Goal: Transaction & Acquisition: Purchase product/service

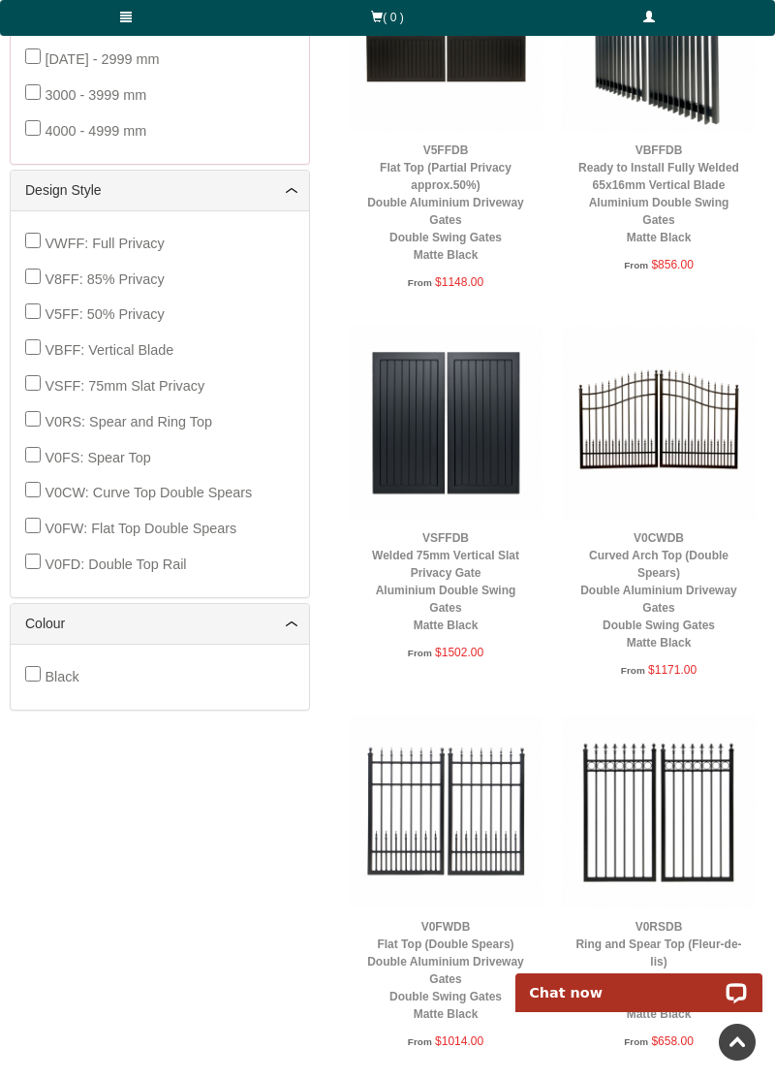
scroll to position [807, 0]
click at [658, 446] on img at bounding box center [659, 424] width 194 height 194
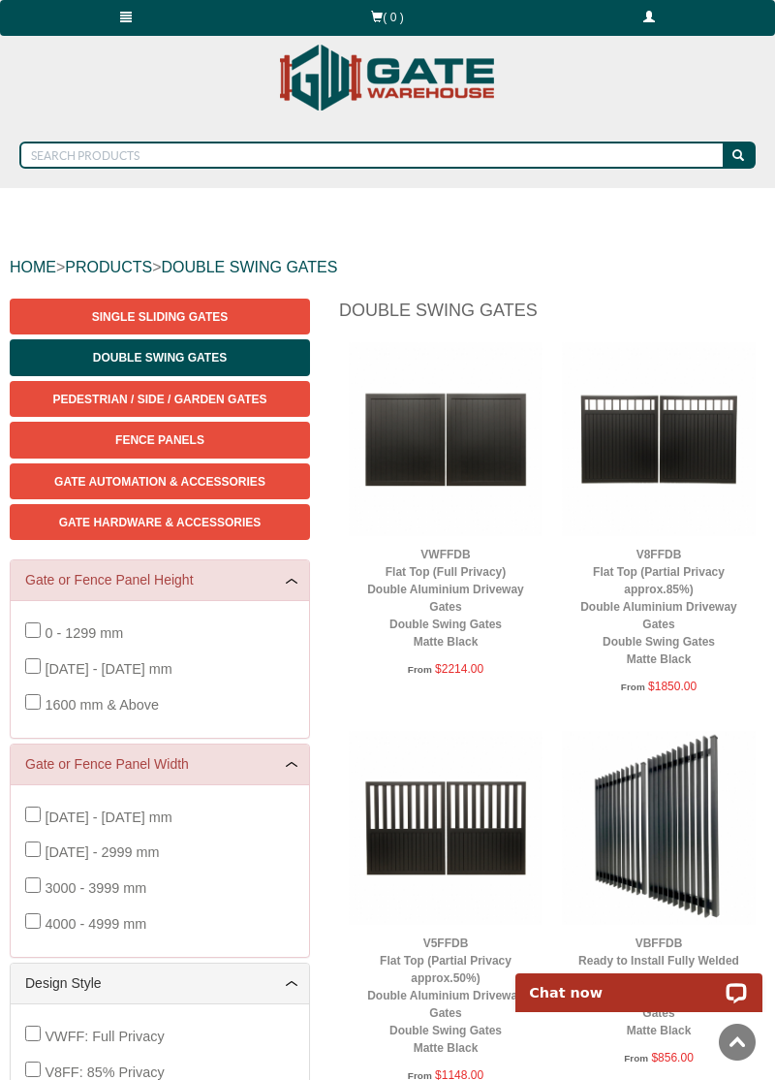
scroll to position [0, 0]
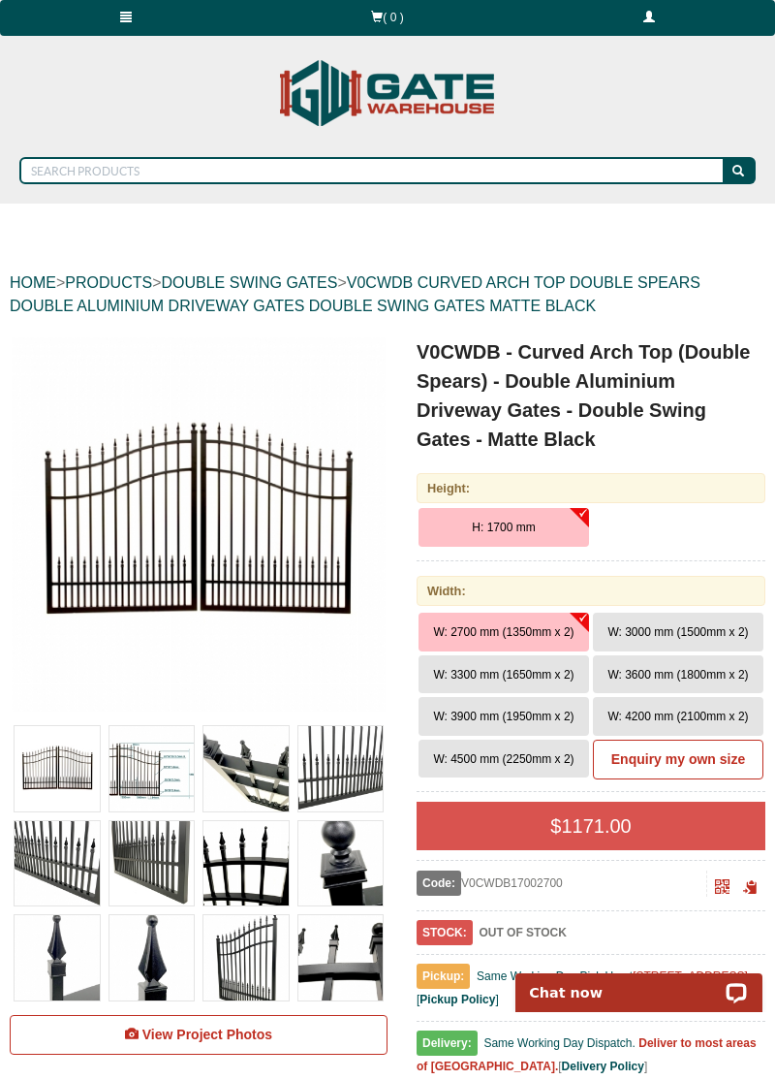
click at [672, 671] on span "W: 3600 mm (1800mm x 2)" at bounding box center [678, 675] width 141 height 14
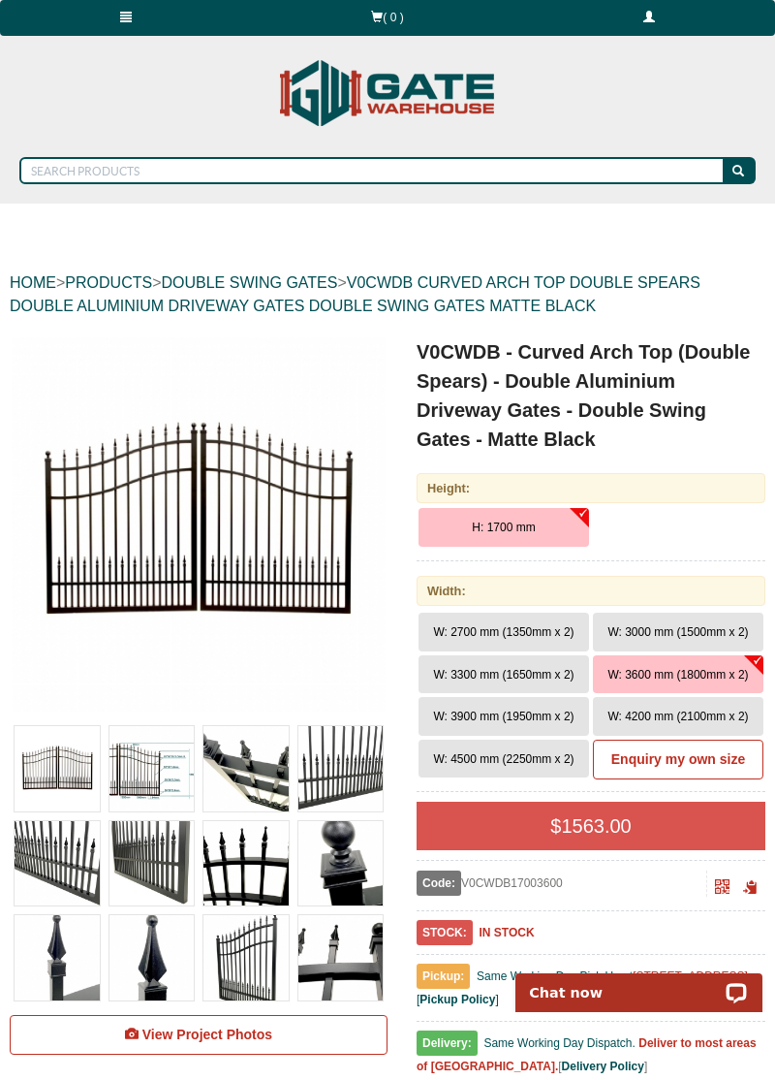
click at [698, 630] on span "W: 3000 mm (1500mm x 2)" at bounding box center [678, 632] width 141 height 14
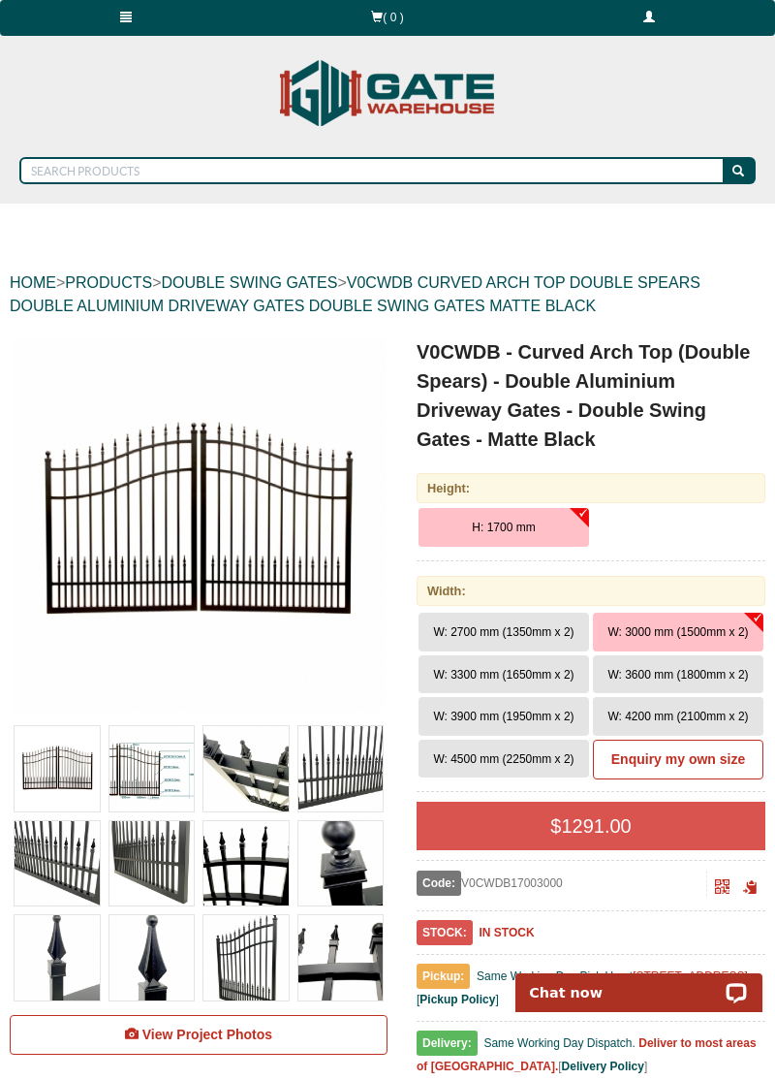
click at [675, 675] on span "W: 3600 mm (1800mm x 2)" at bounding box center [678, 675] width 141 height 14
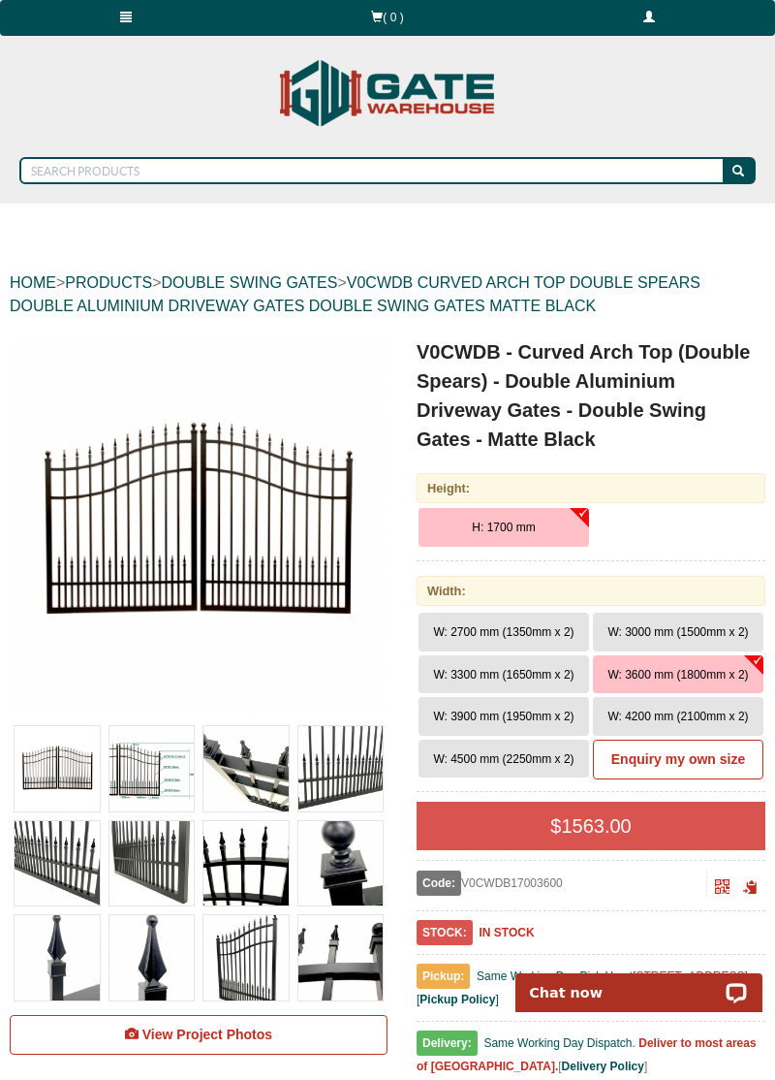
click at [744, 853] on div "$ 1563.00" at bounding box center [591, 831] width 349 height 59
